Goal: Answer question/provide support

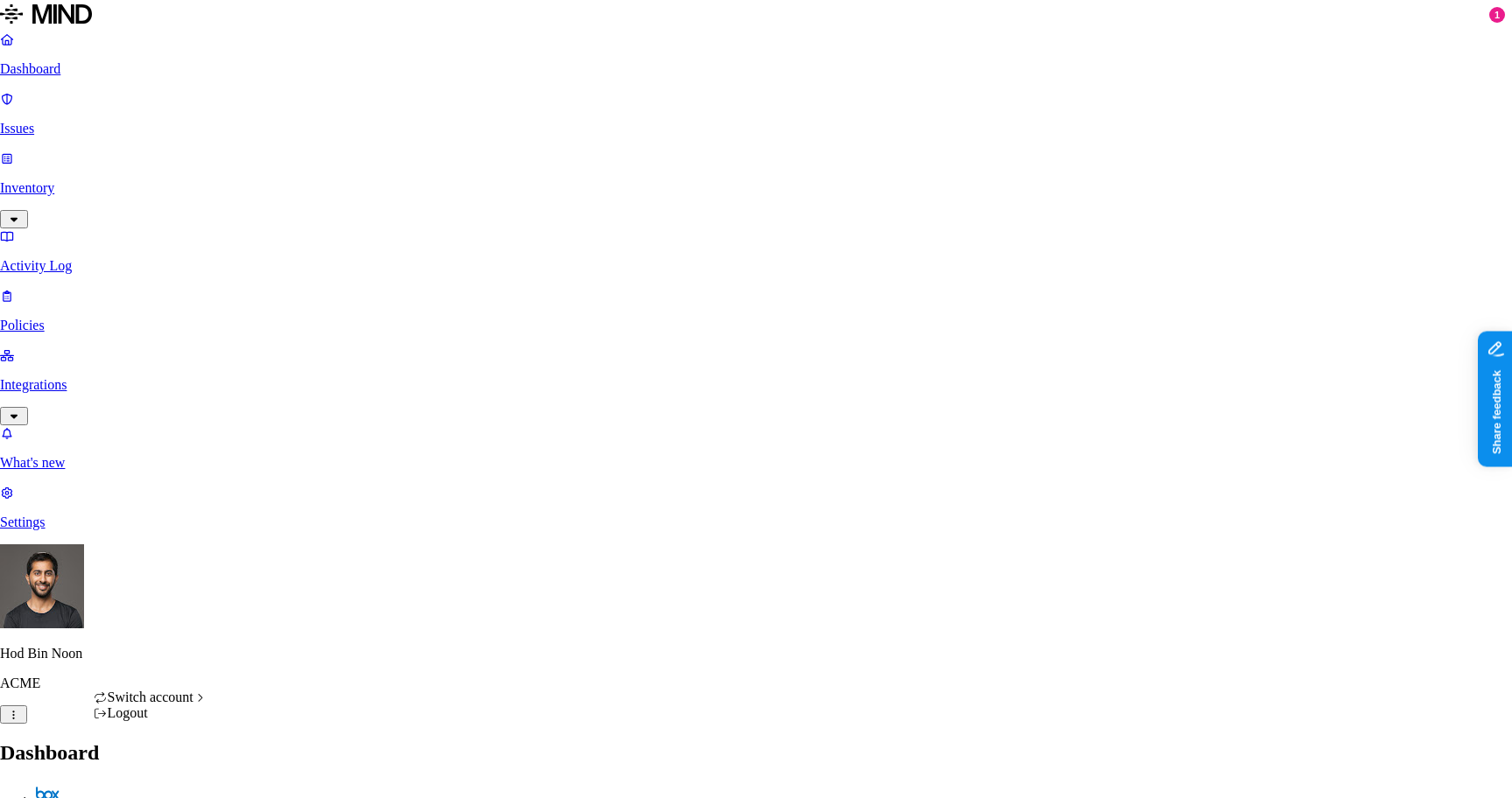
click at [197, 722] on div "Logout" at bounding box center [151, 714] width 114 height 16
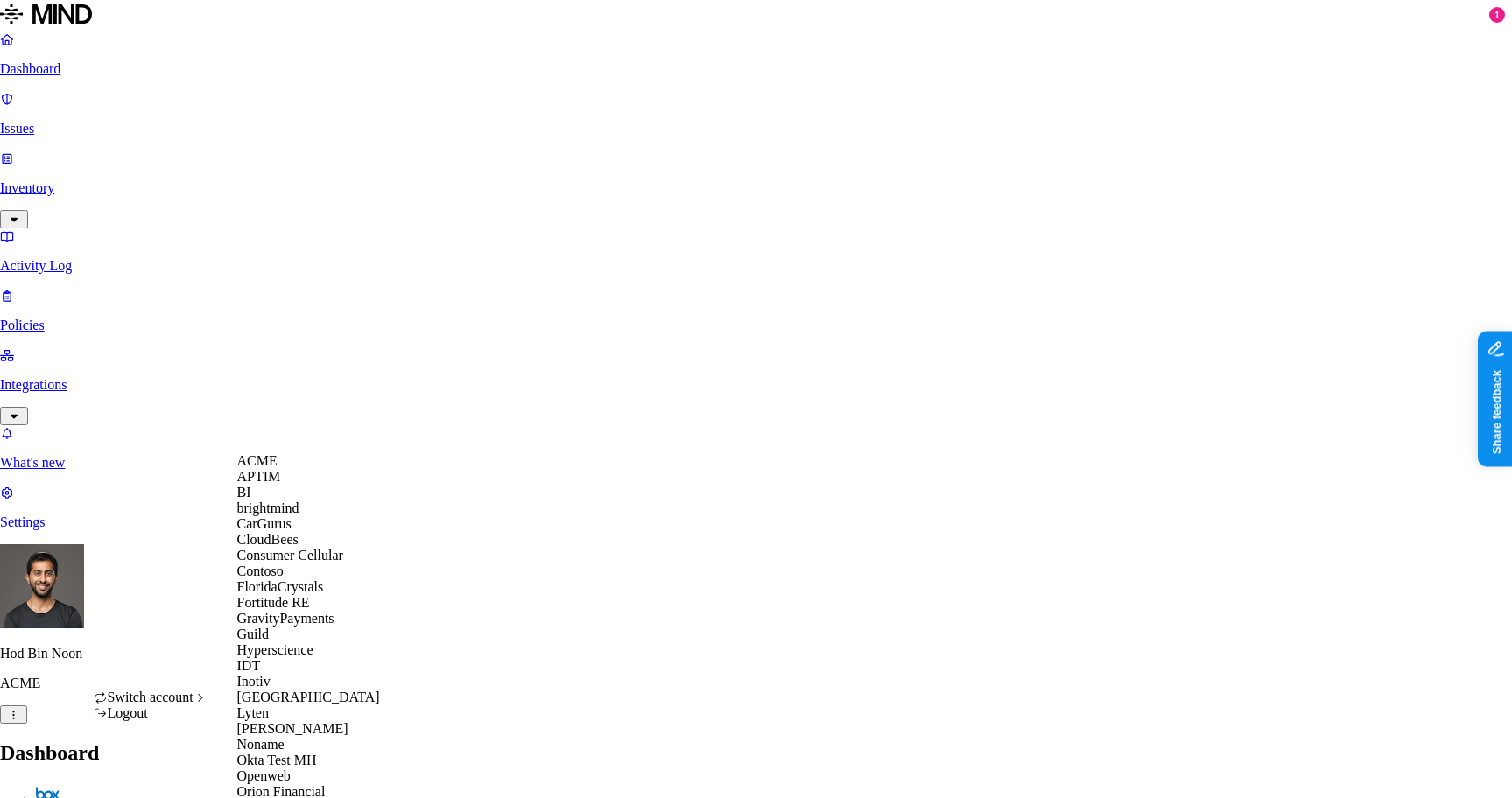
click at [293, 547] on span "CloudBees" at bounding box center [267, 540] width 61 height 15
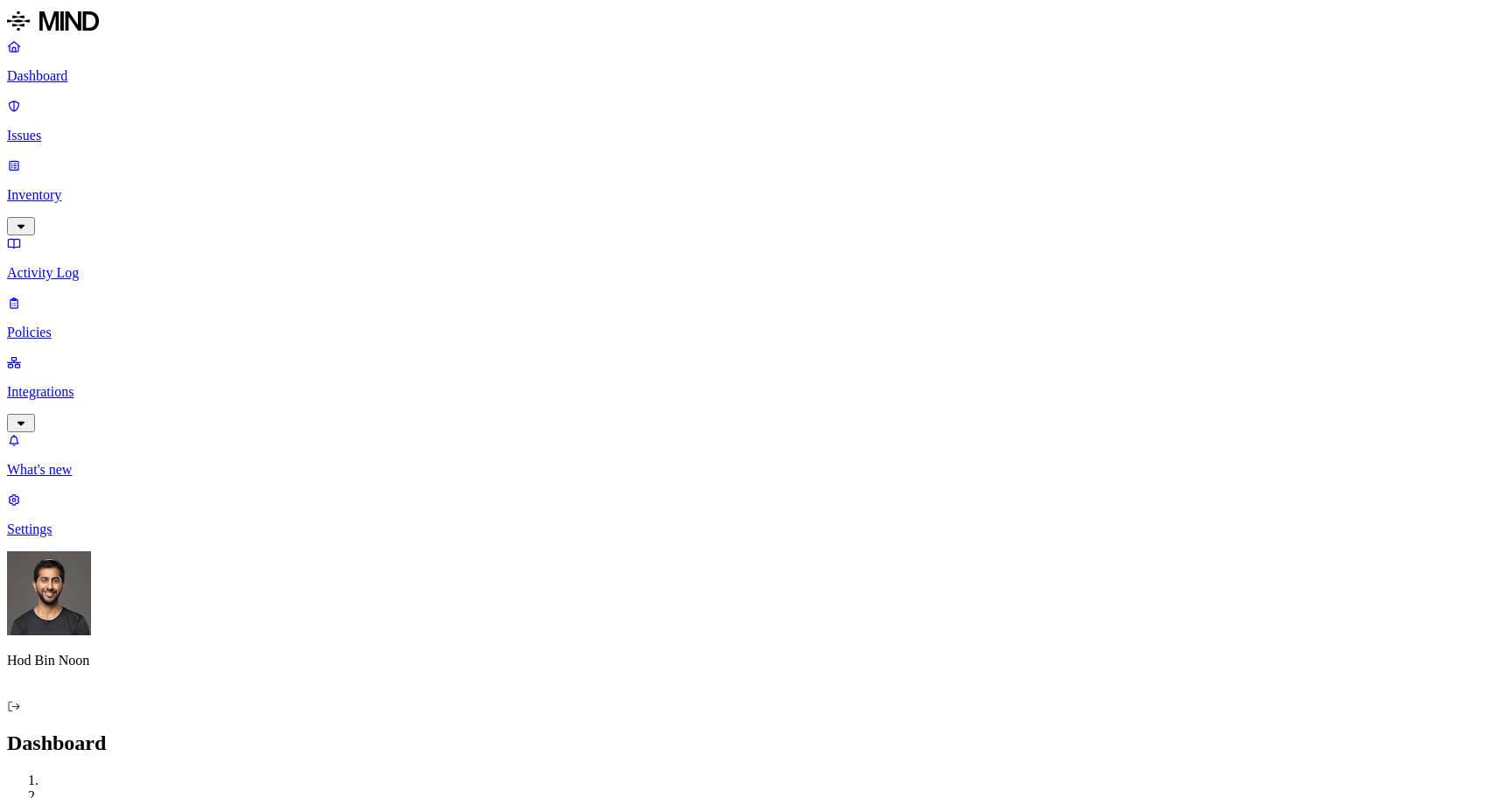
click at [103, 128] on p "Issues" at bounding box center [756, 136] width 1498 height 16
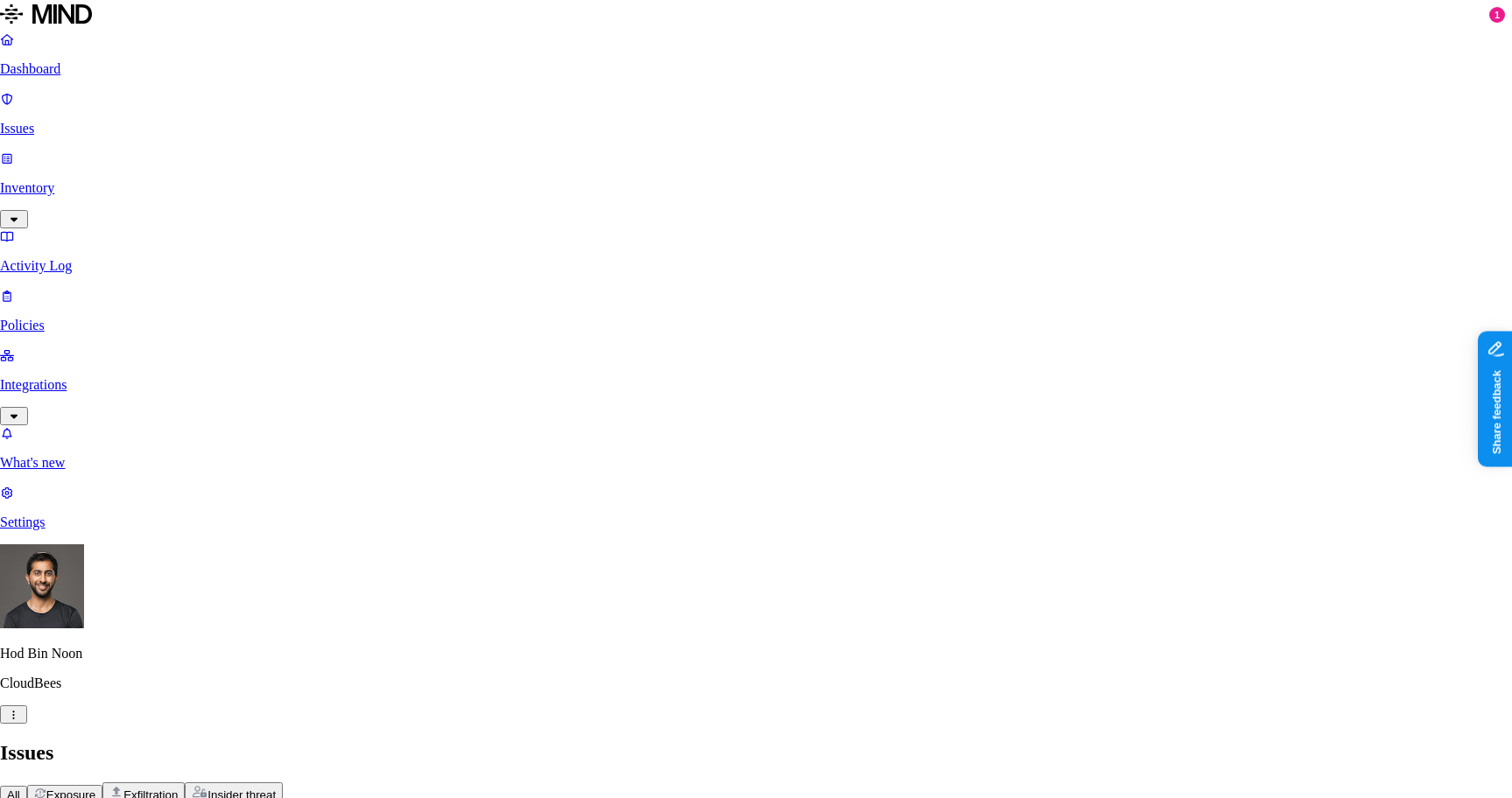
select select "False Positive"
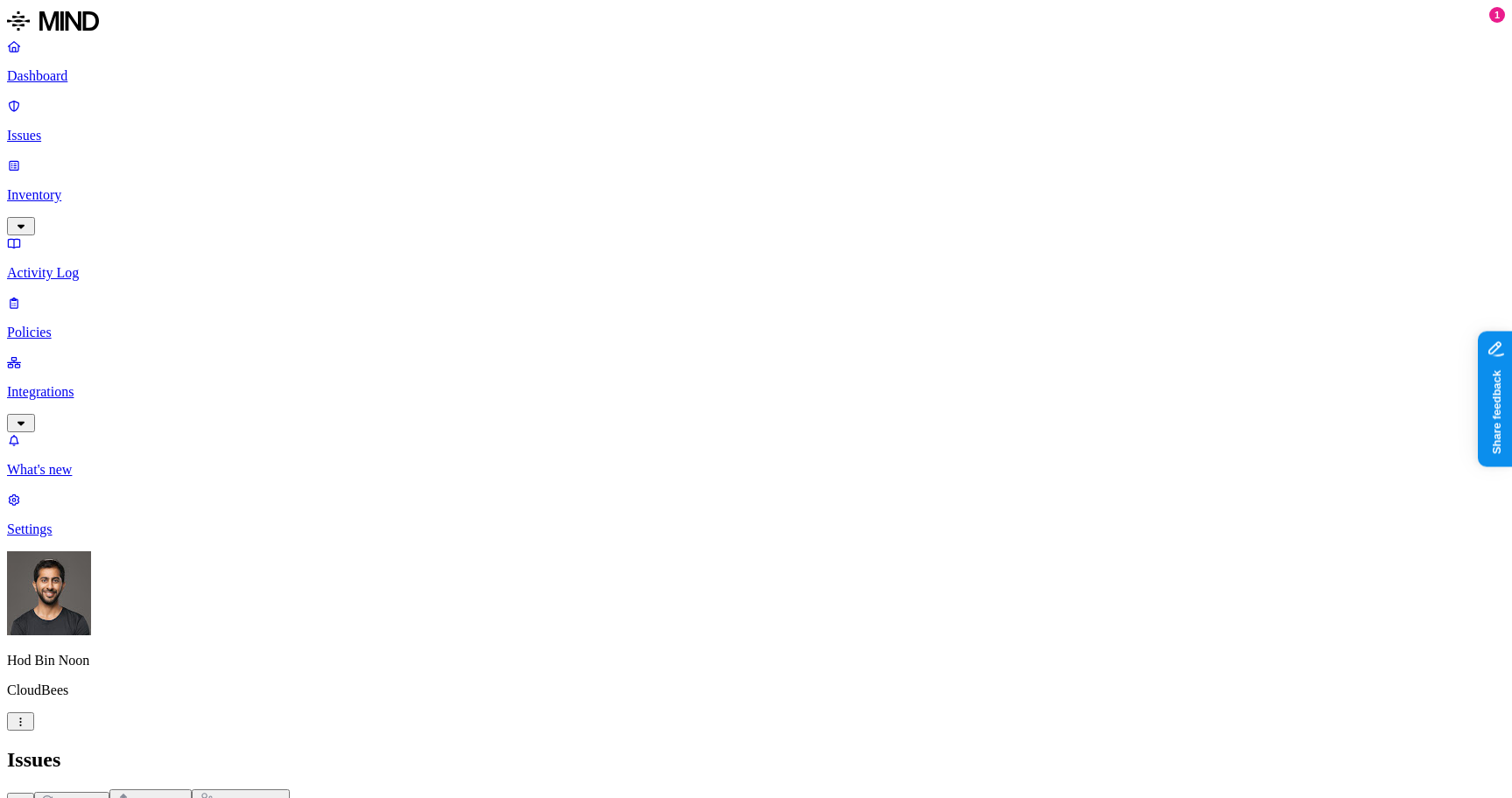
scroll to position [243, 0]
